Goal: Information Seeking & Learning: Learn about a topic

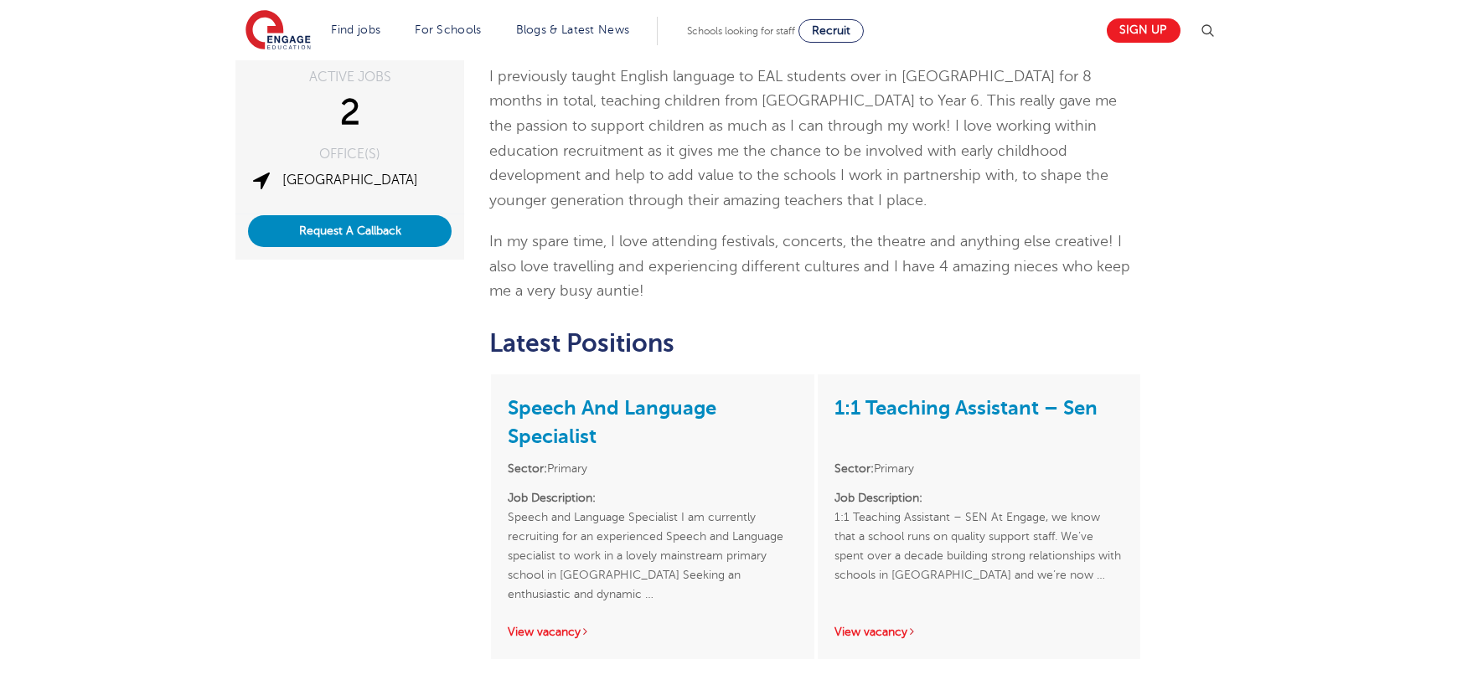
scroll to position [318, 0]
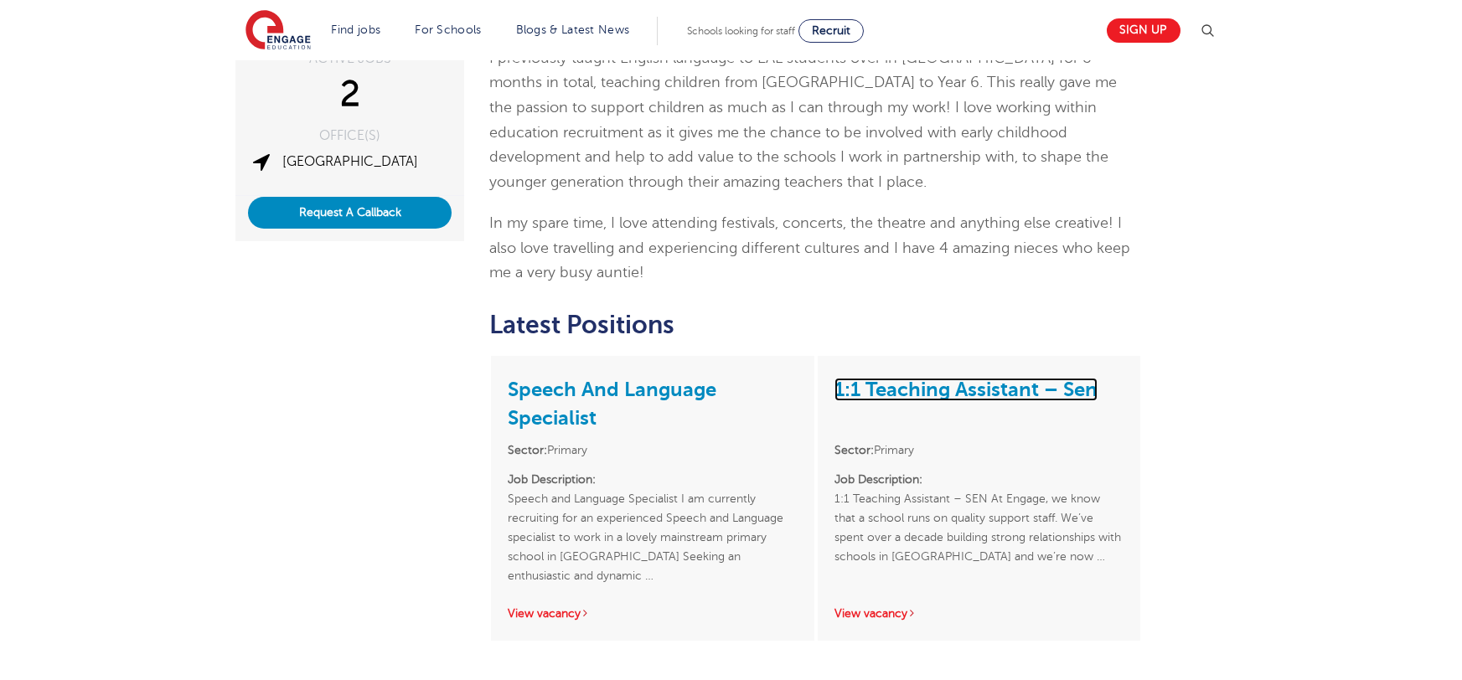
click at [1008, 378] on link "1:1 Teaching Assistant – Sen" at bounding box center [966, 389] width 263 height 23
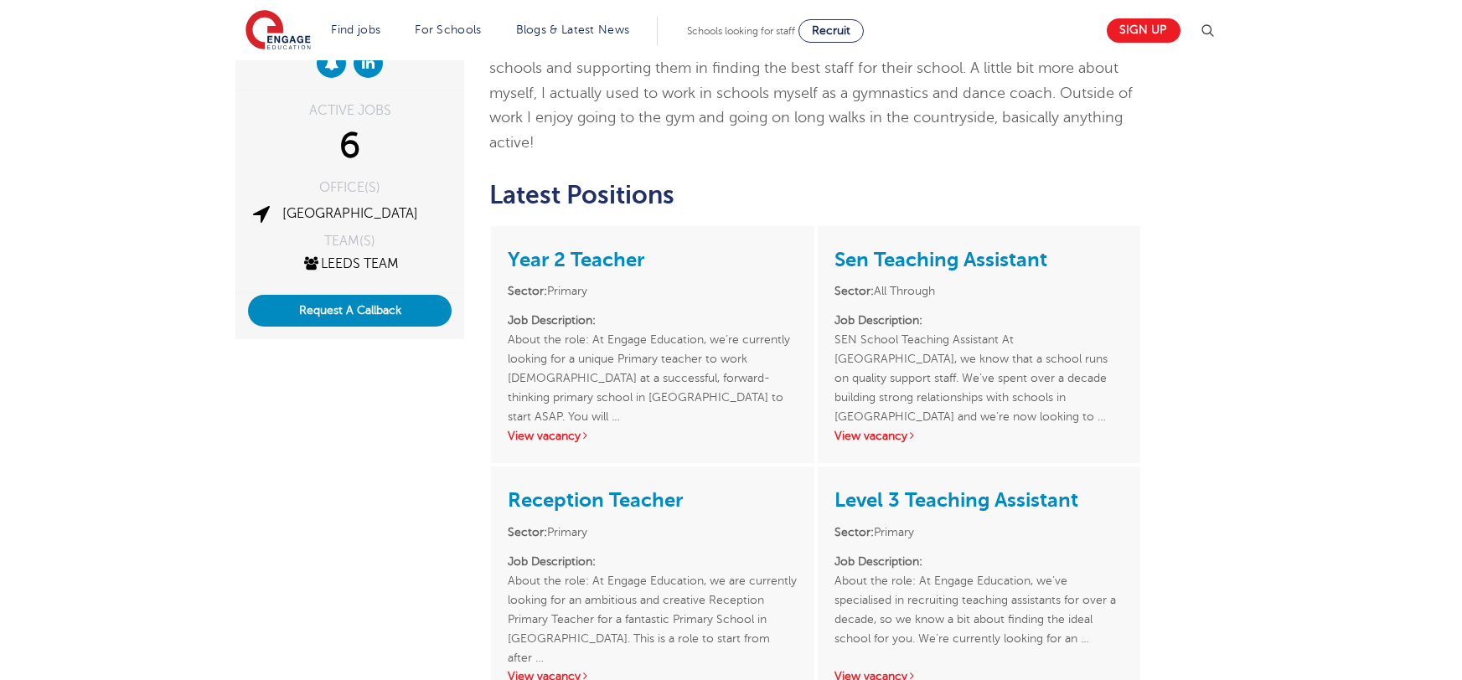
scroll to position [267, 0]
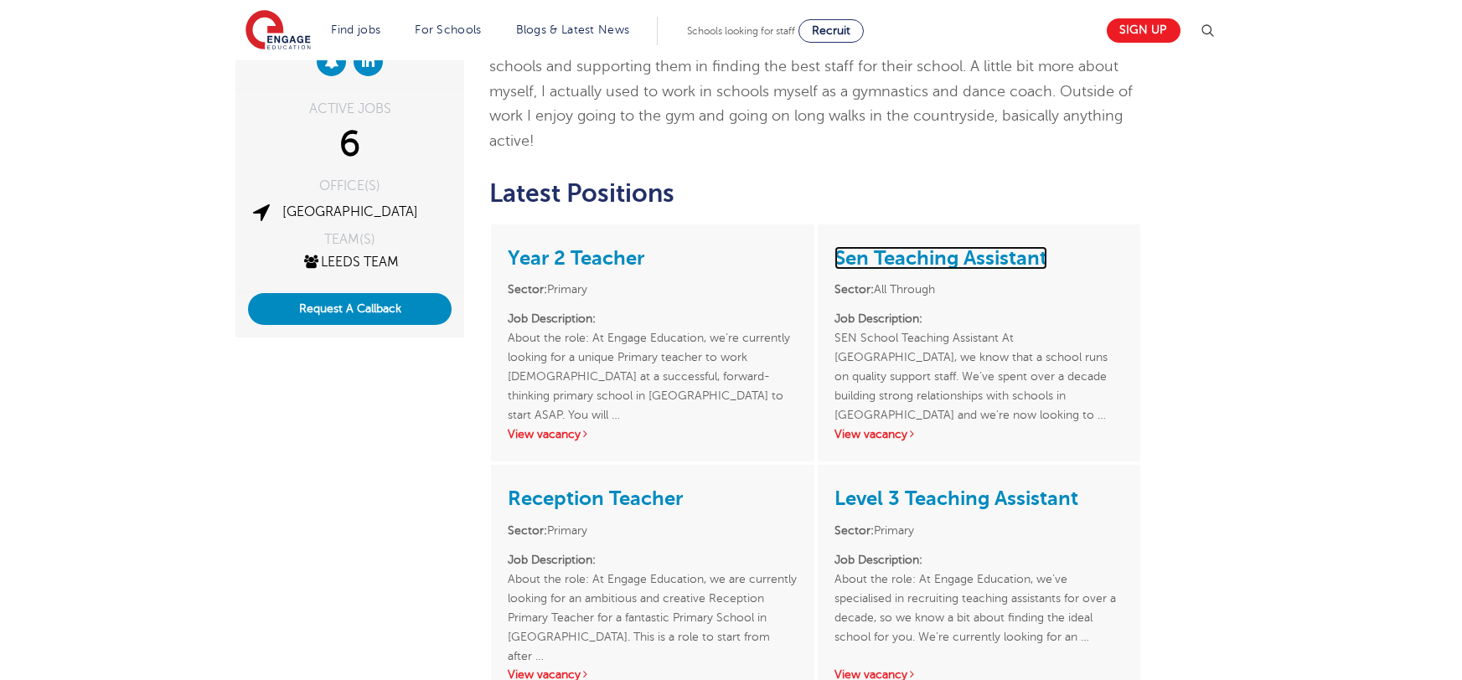
click at [939, 246] on link "Sen Teaching Assistant" at bounding box center [941, 257] width 213 height 23
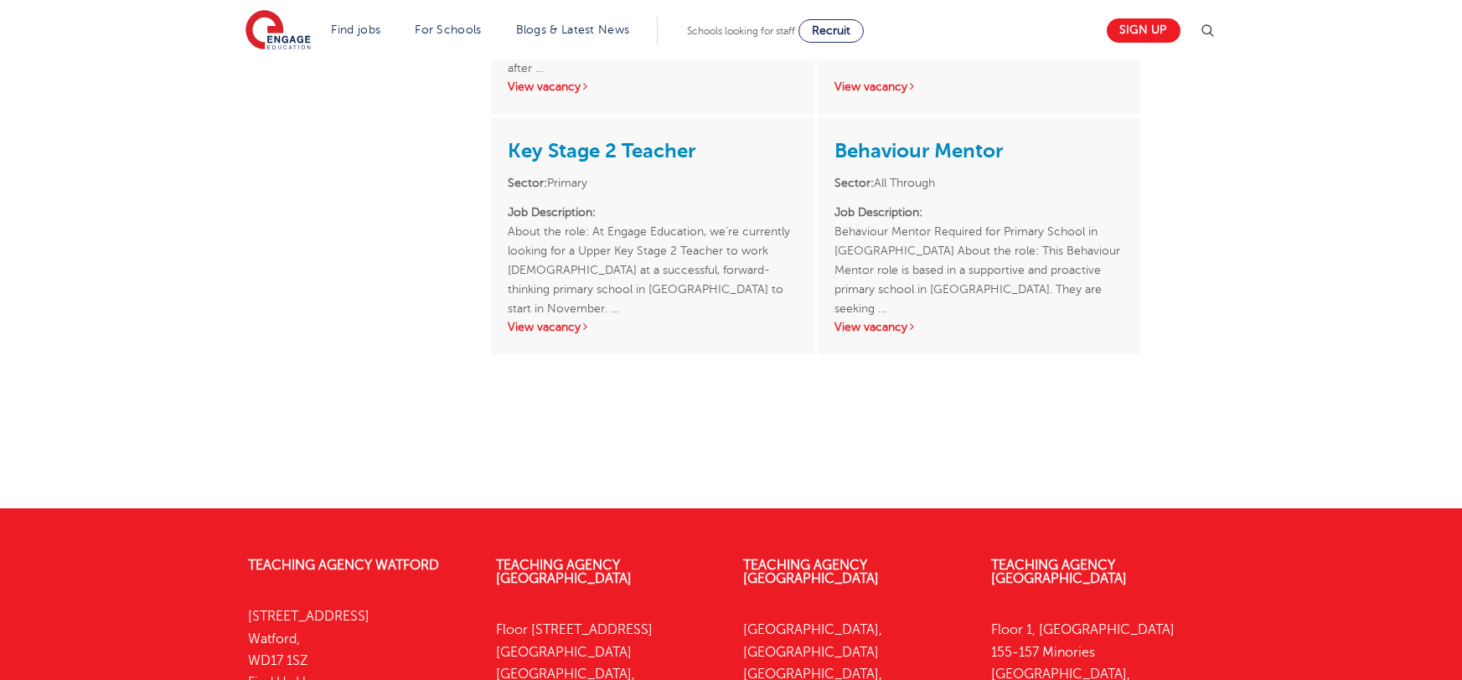
scroll to position [741, 0]
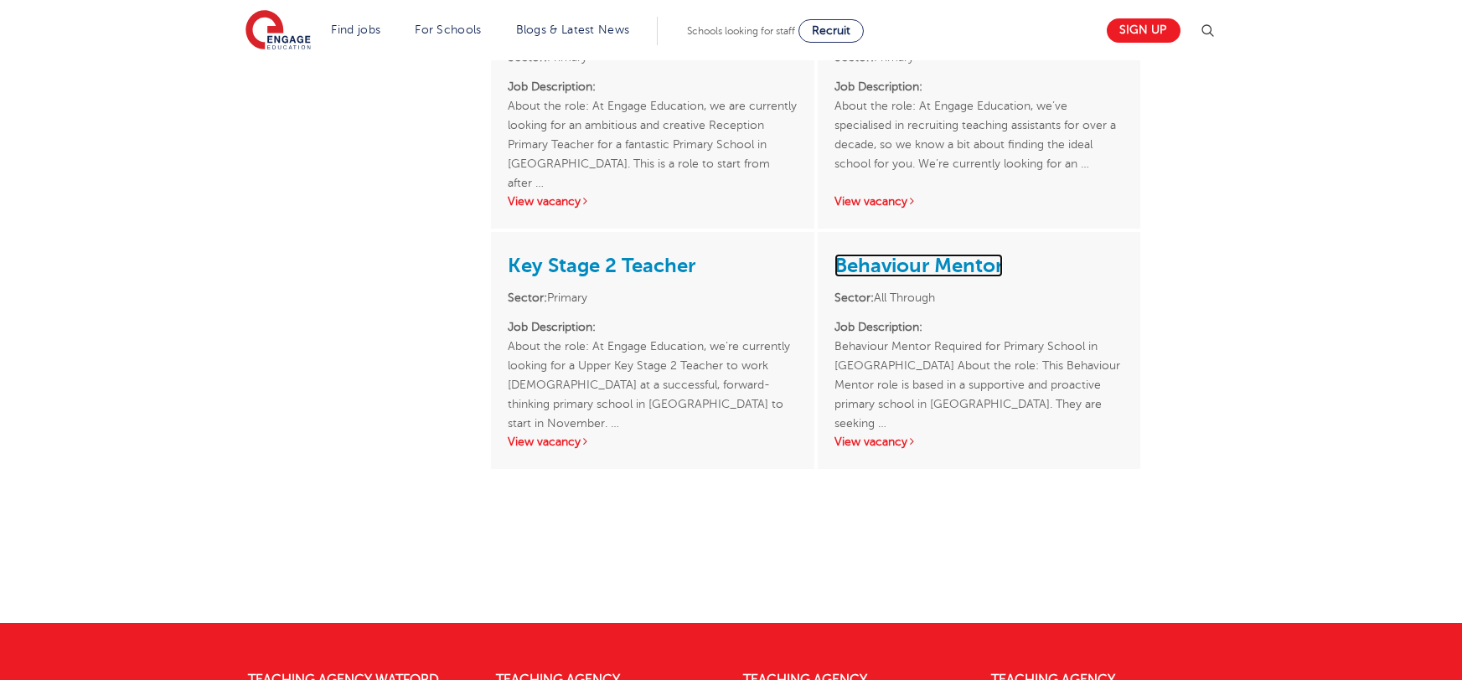
click at [918, 254] on link "Behaviour Mentor" at bounding box center [919, 265] width 168 height 23
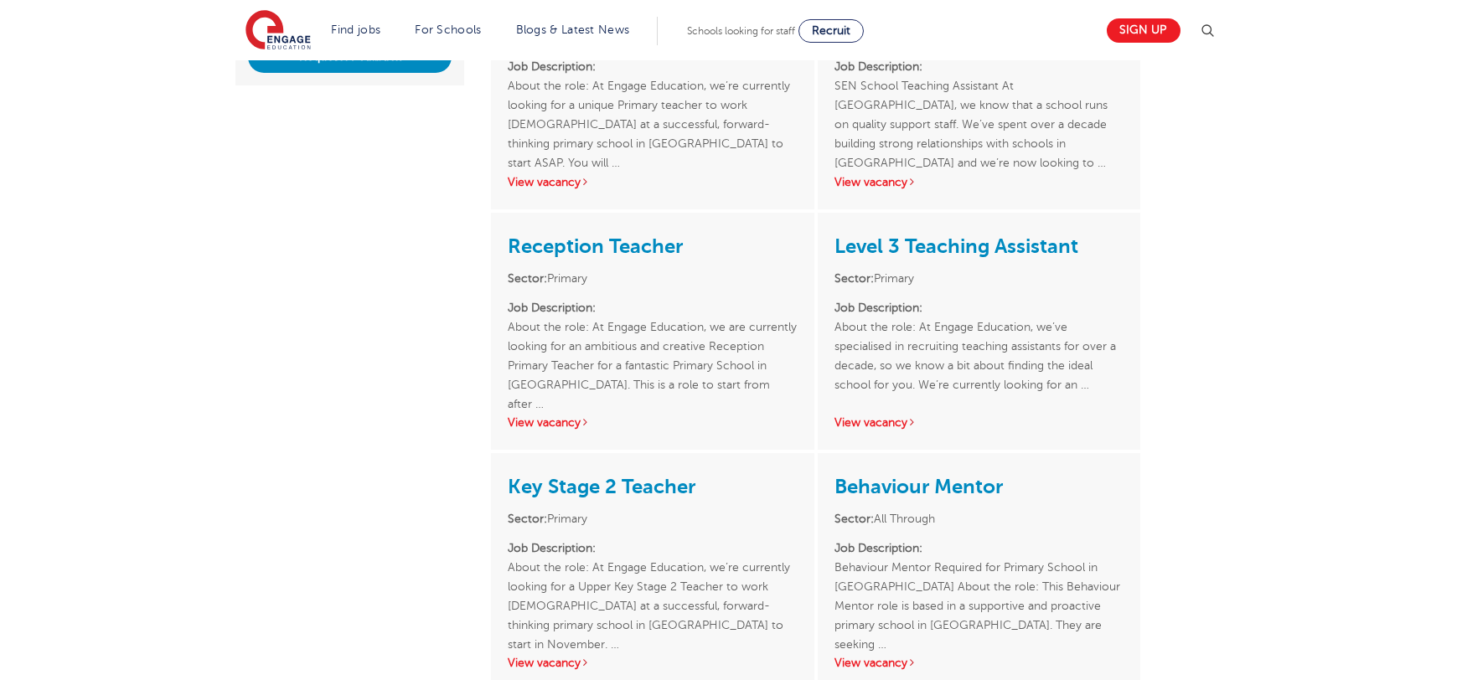
scroll to position [478, 0]
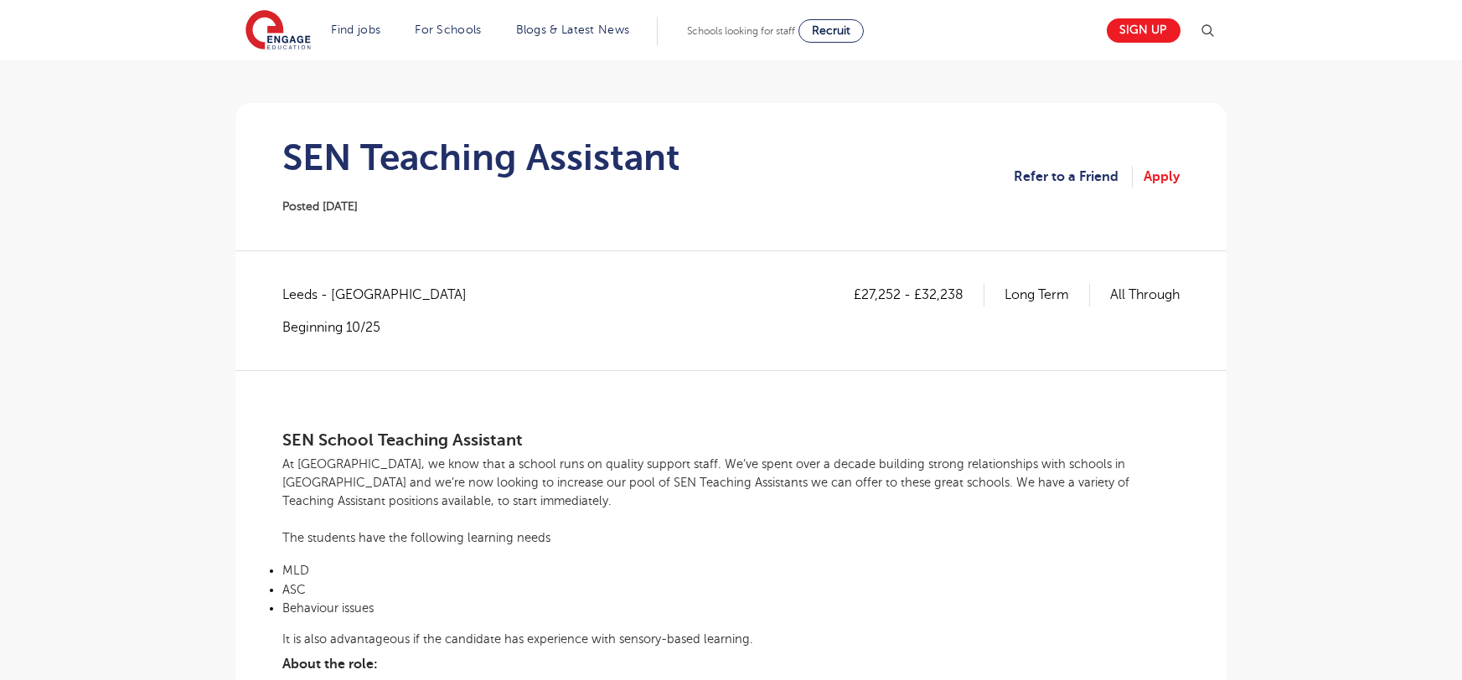
scroll to position [105, 0]
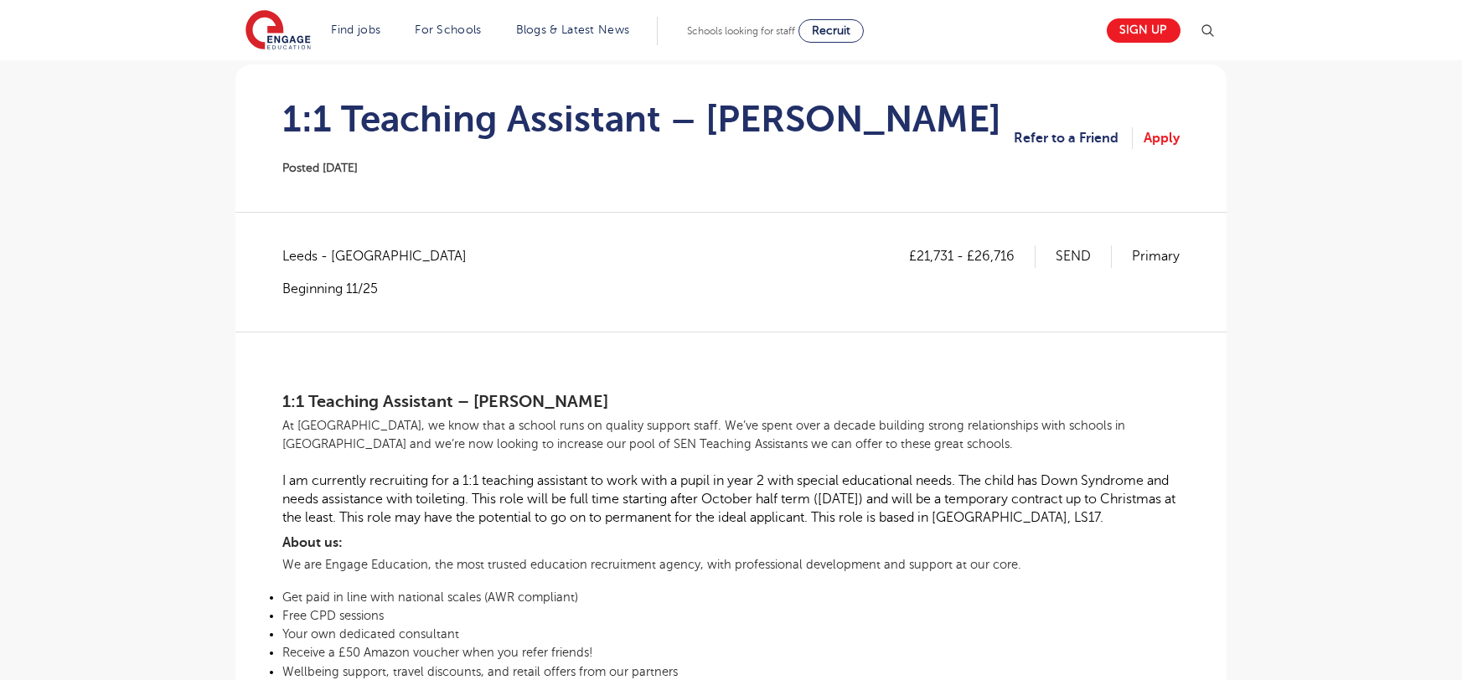
scroll to position [15, 0]
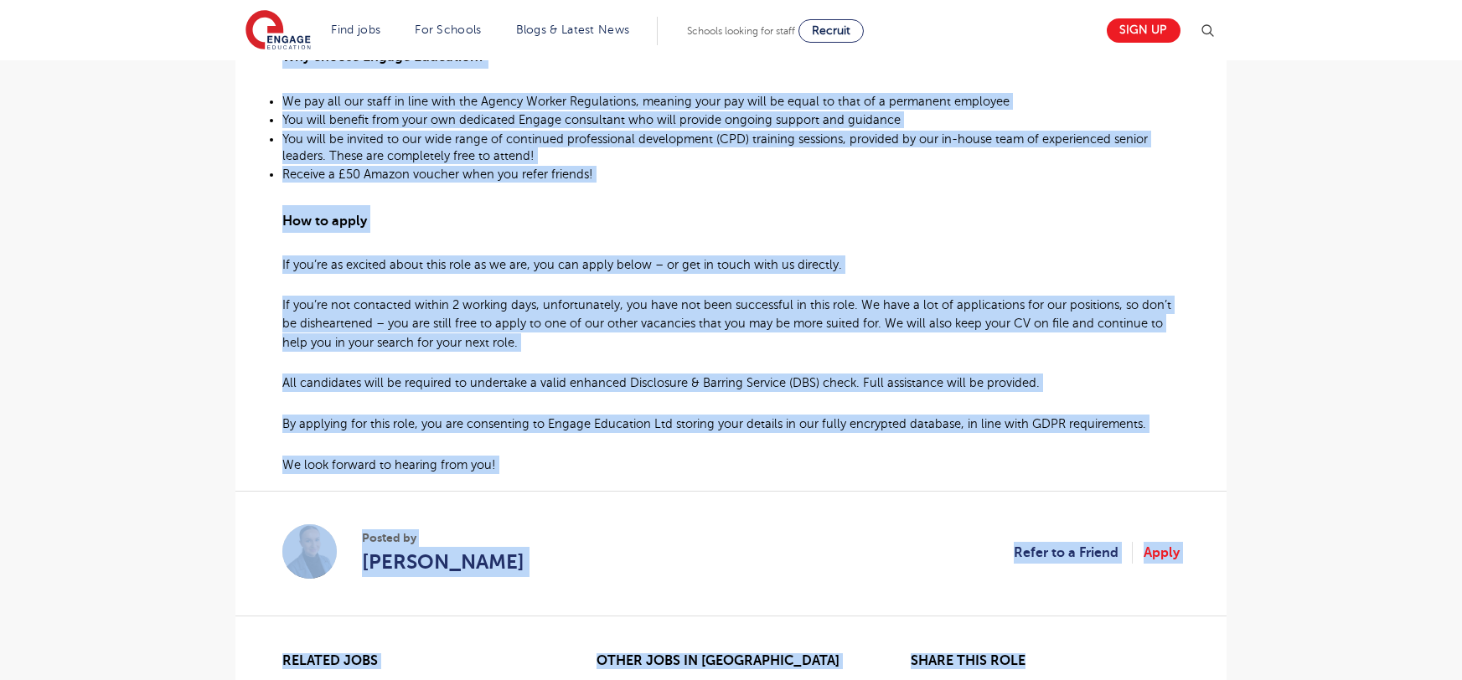
scroll to position [1230, 0]
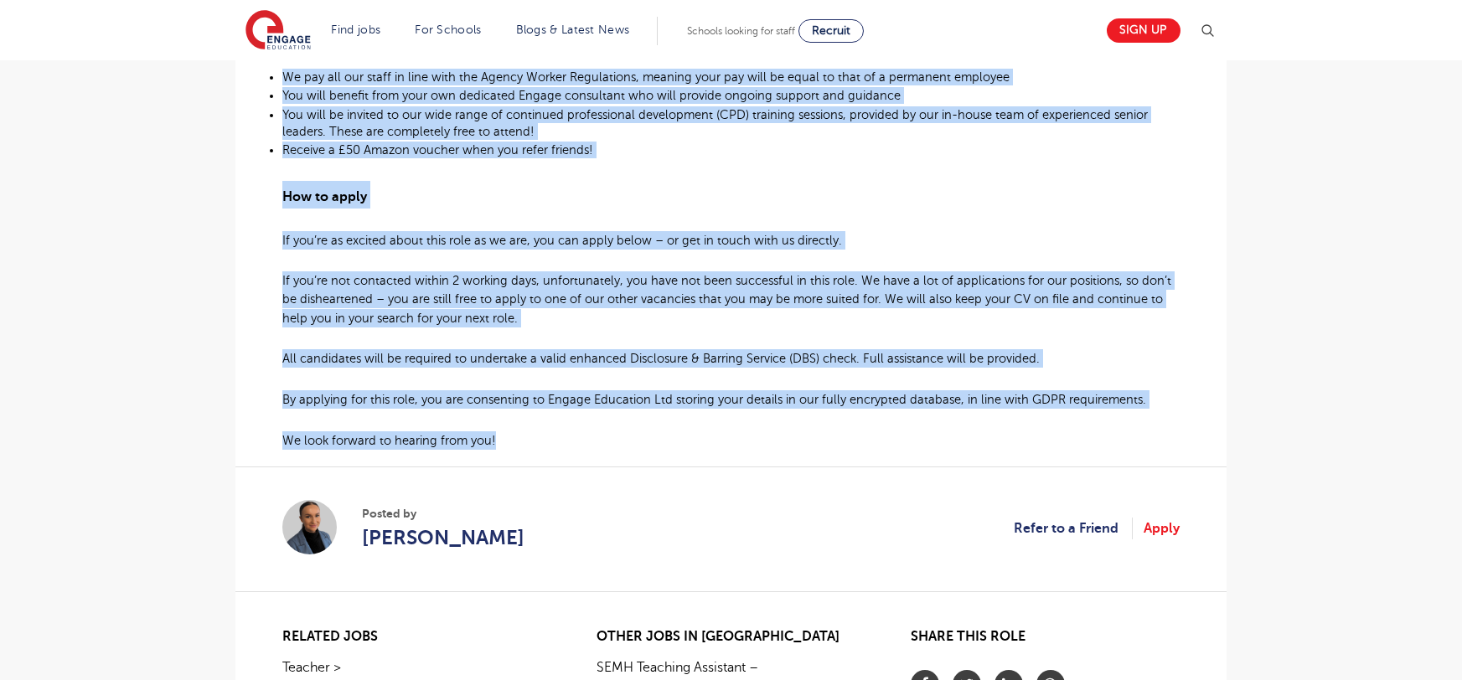
drag, startPoint x: 285, startPoint y: 212, endPoint x: 1053, endPoint y: 409, distance: 793.1
copy div "Behaviour Mentor Required for Primary School in South Leeds ​ About the role: T…"
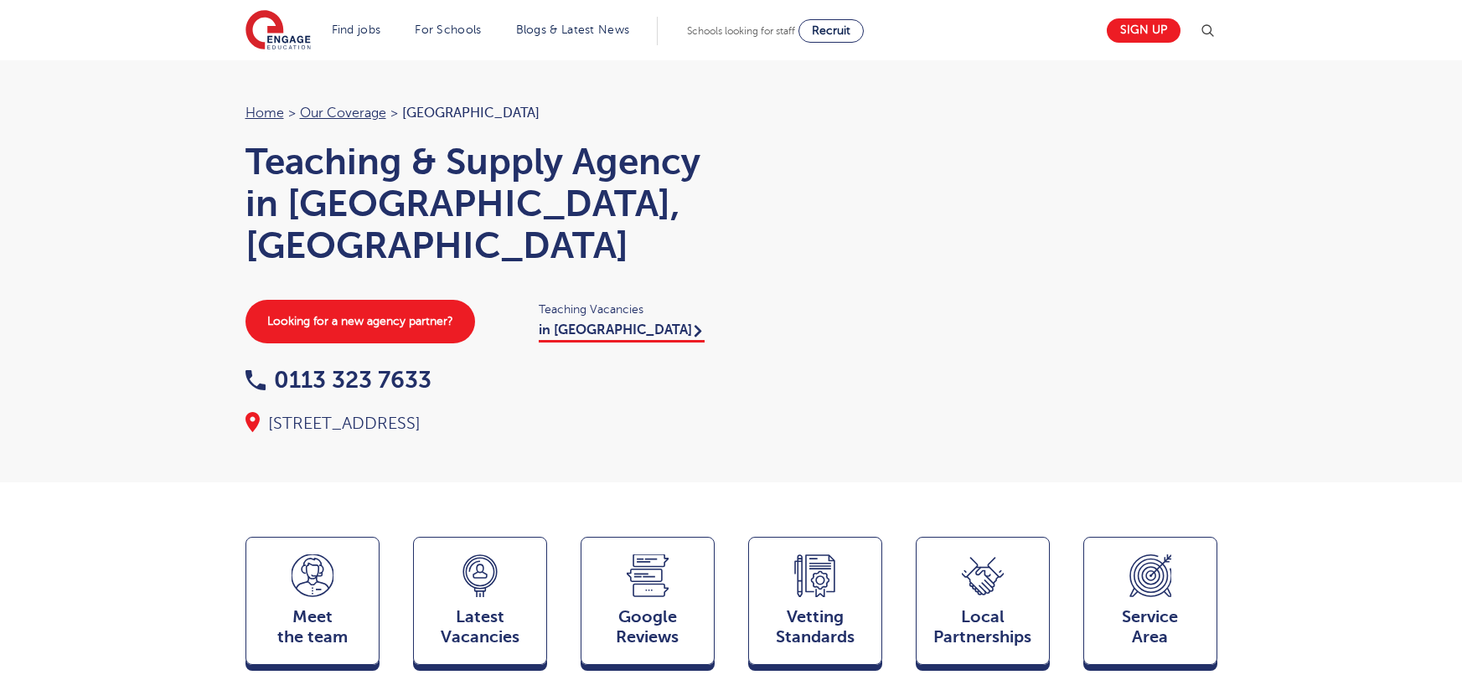
scroll to position [1829, 0]
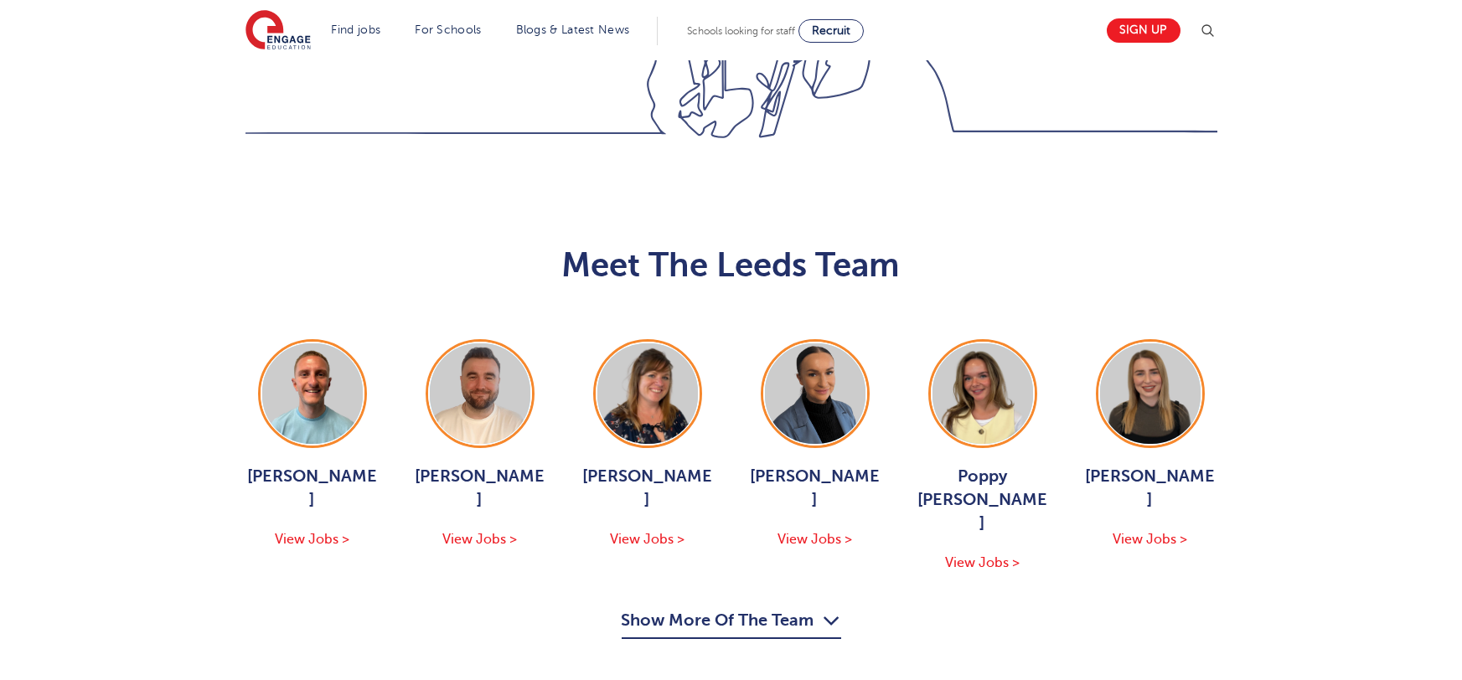
click at [820, 607] on button "Show More Of The Team" at bounding box center [732, 623] width 220 height 32
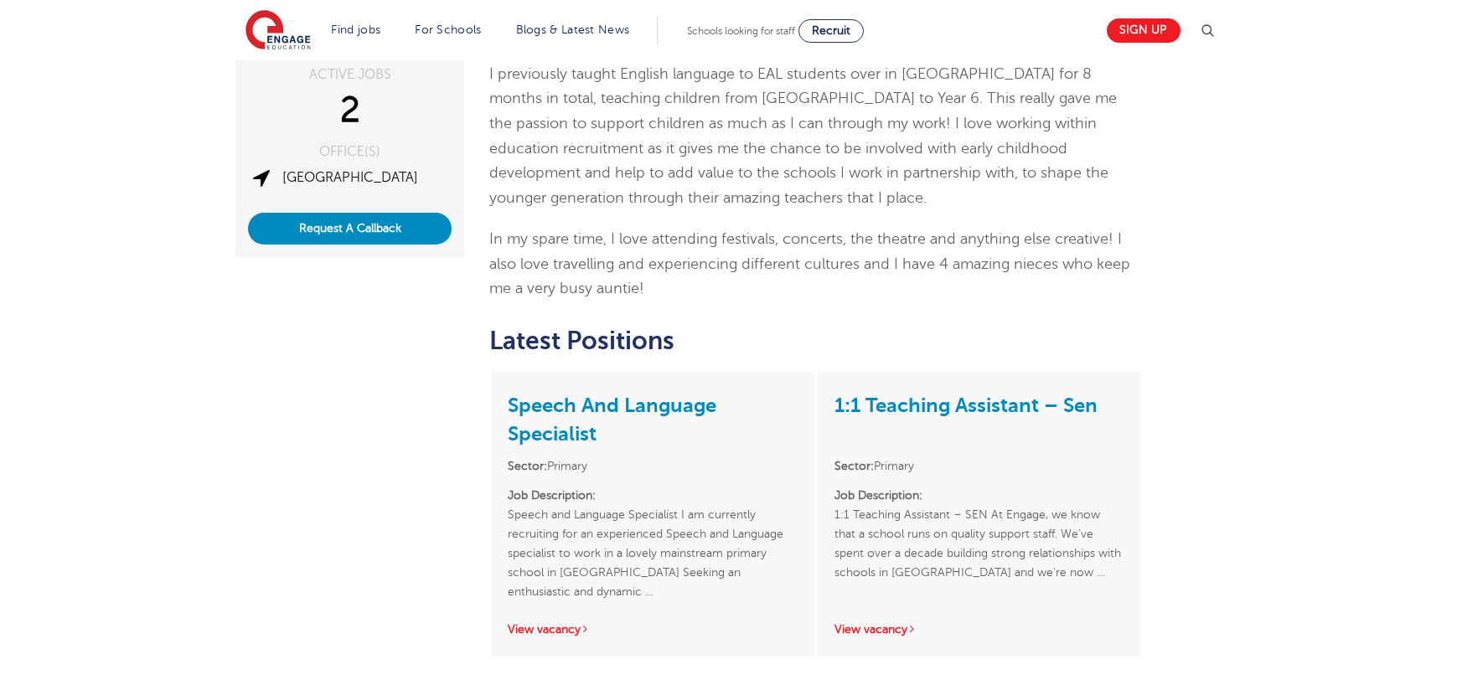
scroll to position [318, 0]
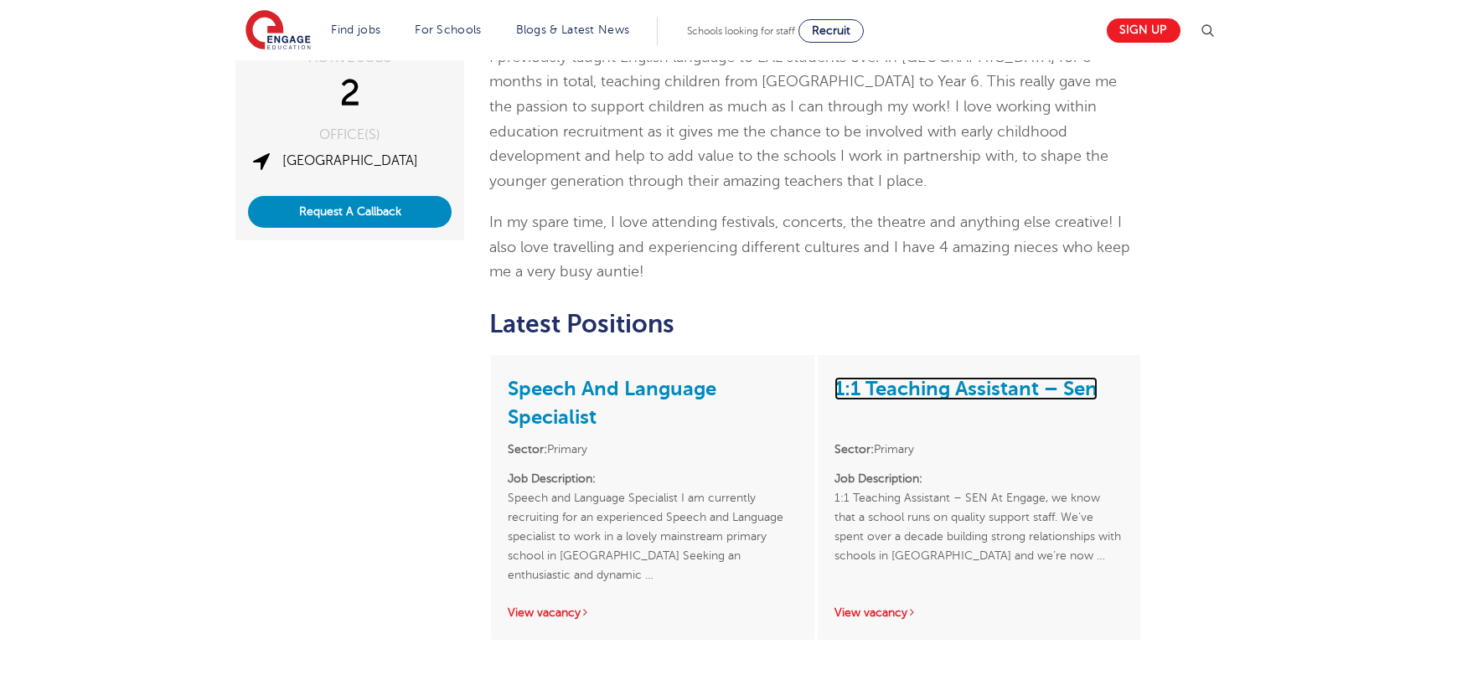
click at [959, 377] on link "1:1 Teaching Assistant – Sen" at bounding box center [966, 388] width 263 height 23
